Goal: Navigation & Orientation: Find specific page/section

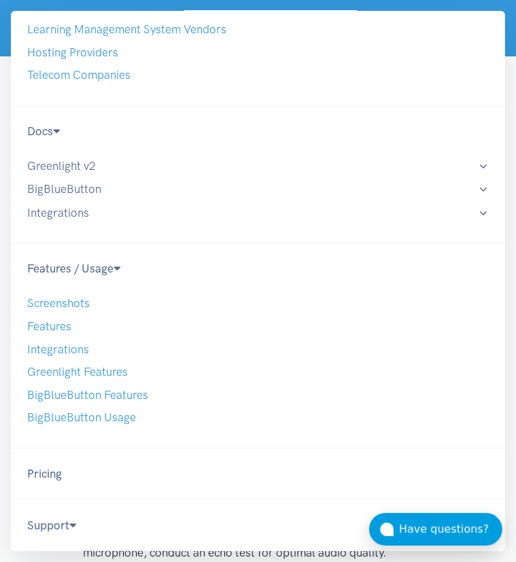
scroll to position [122, 0]
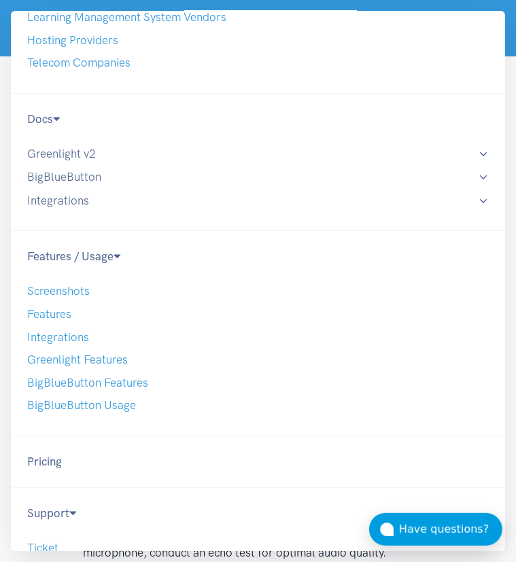
click at [351, 143] on li "Docs Greenlight v2 User Guide Admin Guide Admin - Managing Rooms Admin - User M…" at bounding box center [258, 162] width 494 height 138
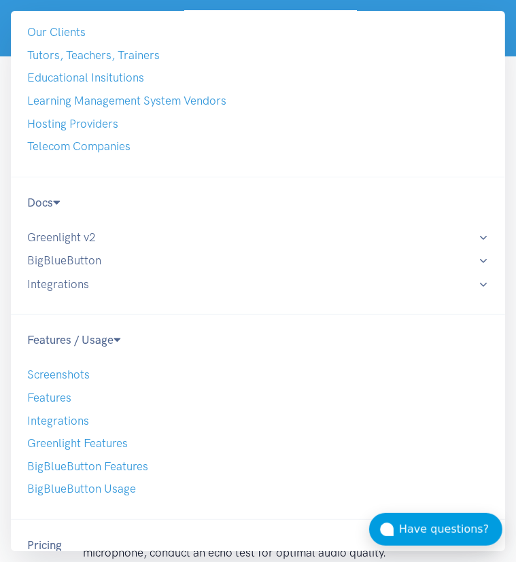
scroll to position [0, 0]
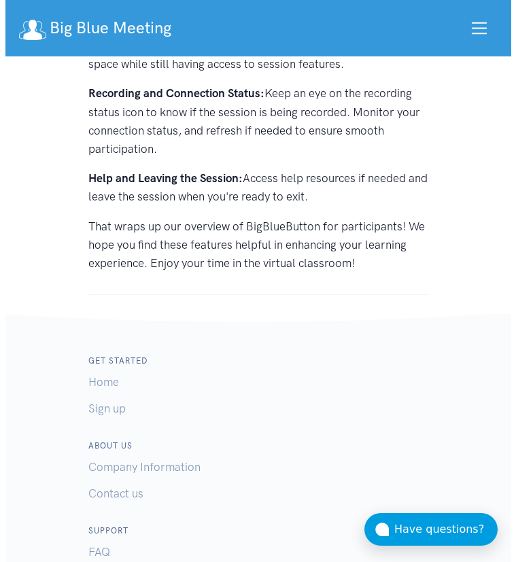
scroll to position [1144, 0]
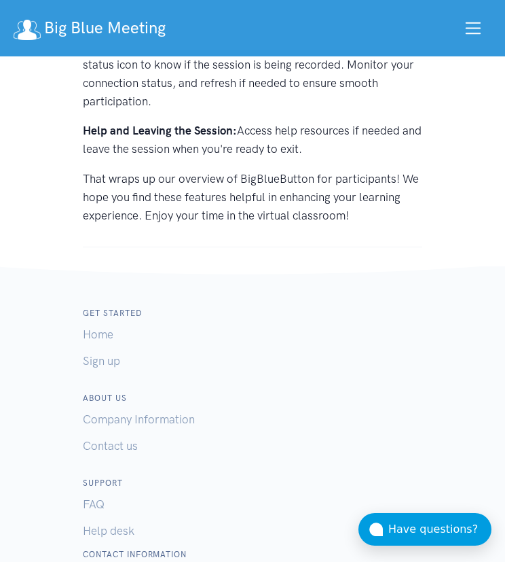
click at [470, 31] on span "Toggle navigation" at bounding box center [474, 28] width 20 height 20
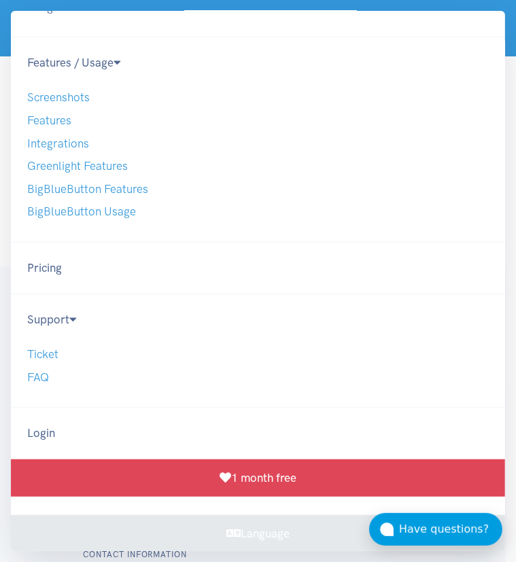
scroll to position [315, 0]
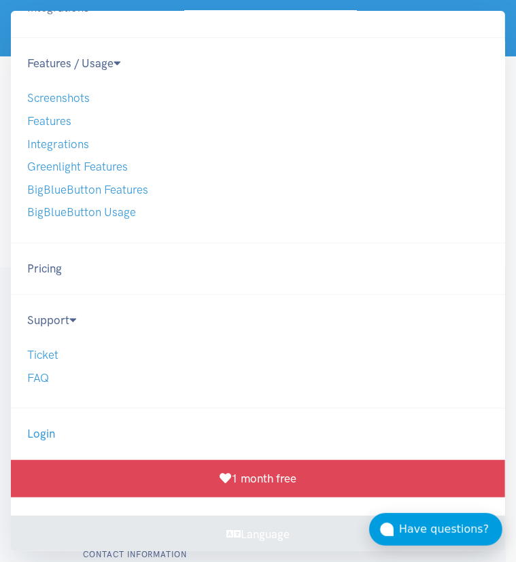
click at [372, 438] on link "Login" at bounding box center [257, 434] width 461 height 18
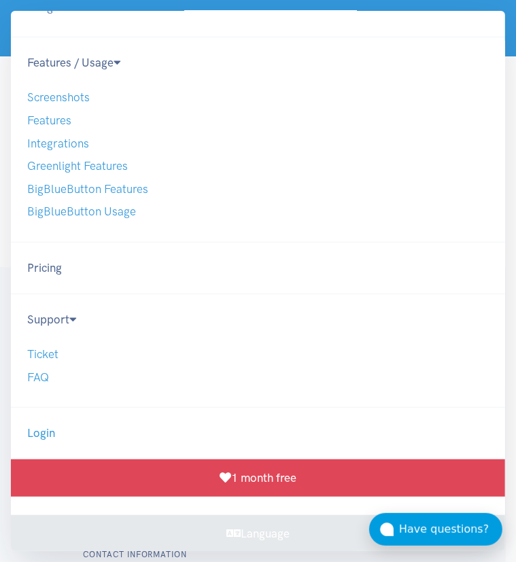
scroll to position [0, 0]
